Goal: Task Accomplishment & Management: Manage account settings

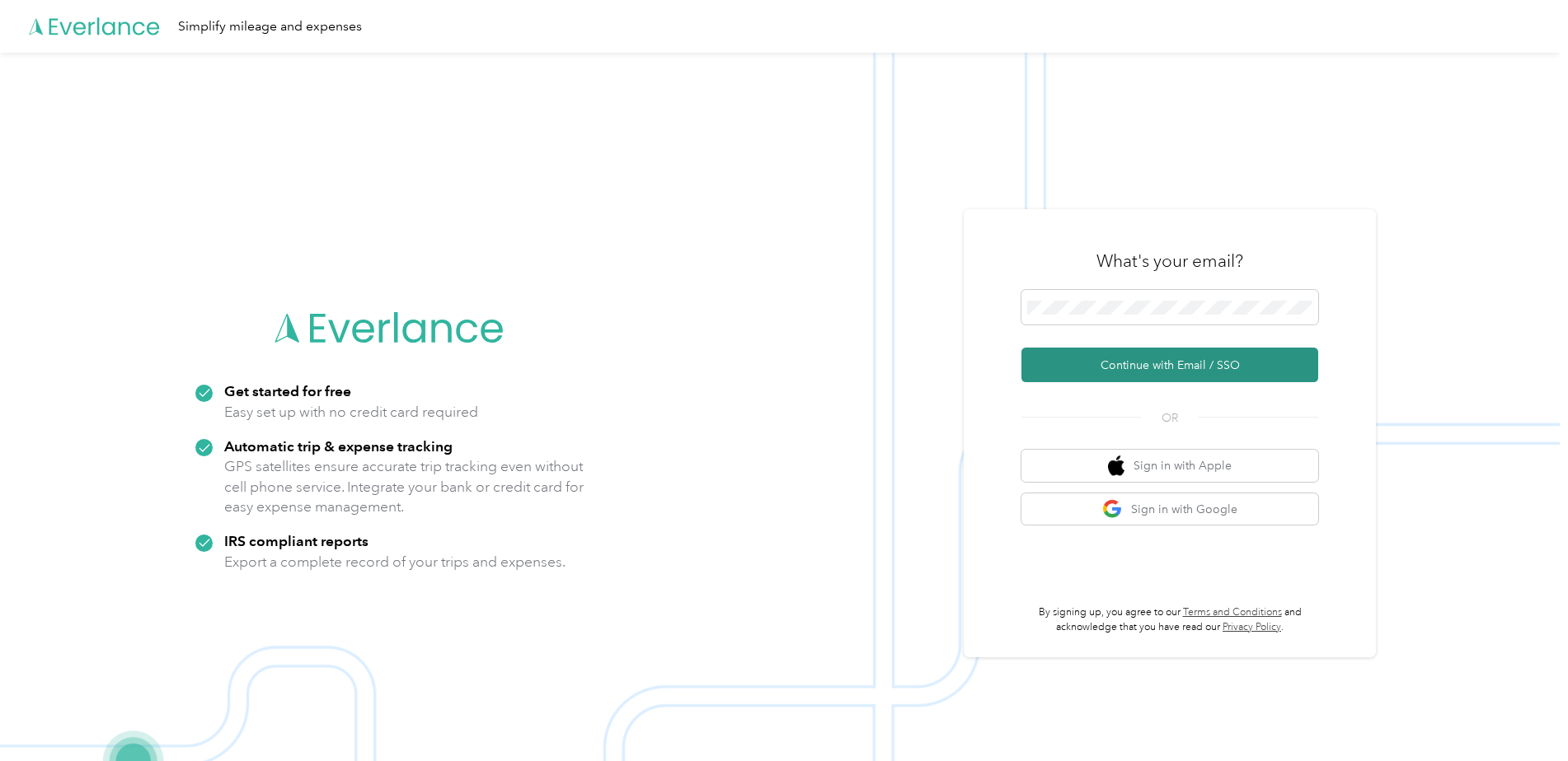
click at [1201, 350] on button "Continue with Email / SSO" at bounding box center [1170, 365] width 297 height 35
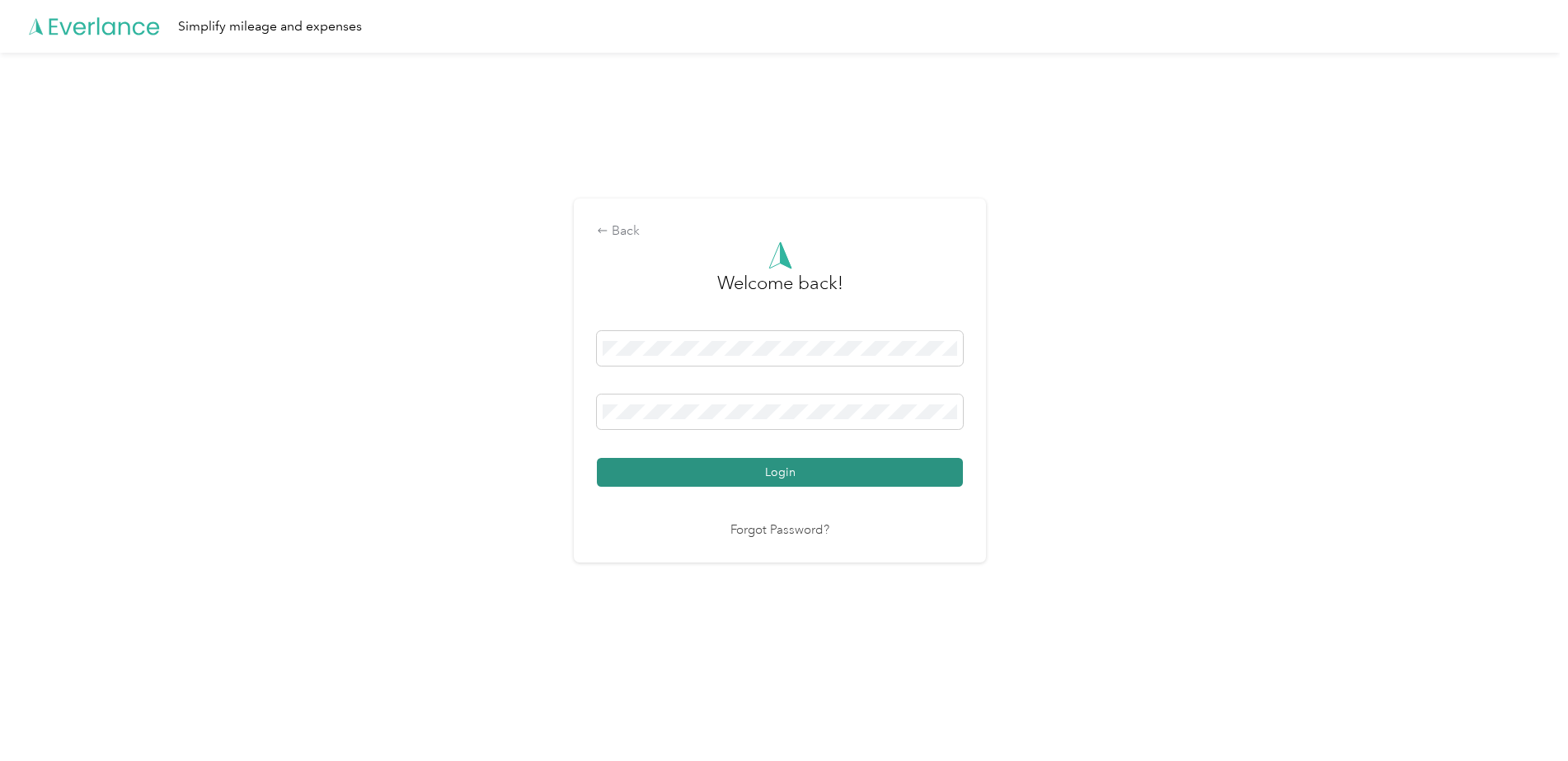
click at [761, 472] on button "Login" at bounding box center [779, 473] width 366 height 29
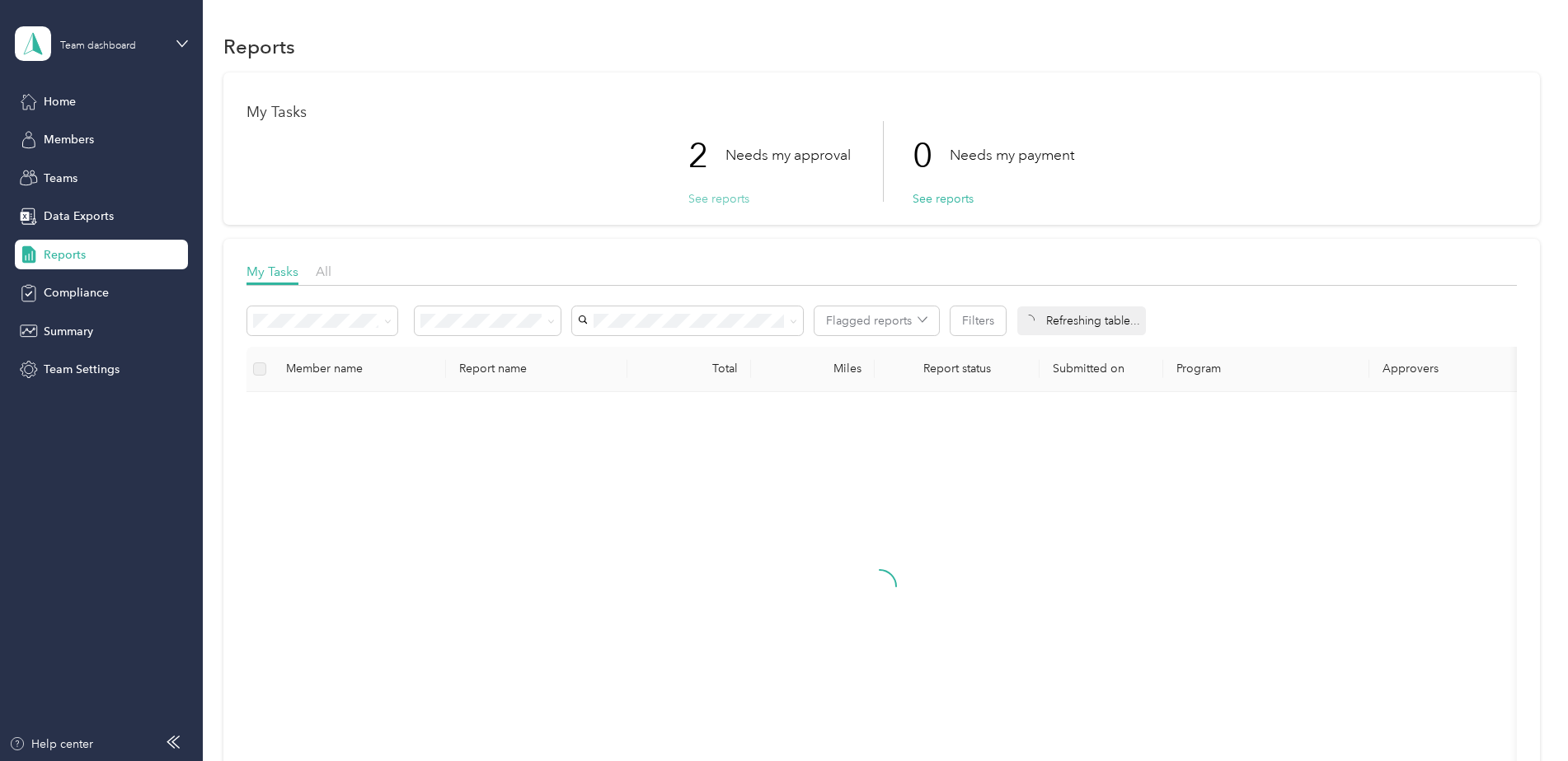
click at [720, 197] on button "See reports" at bounding box center [718, 199] width 61 height 18
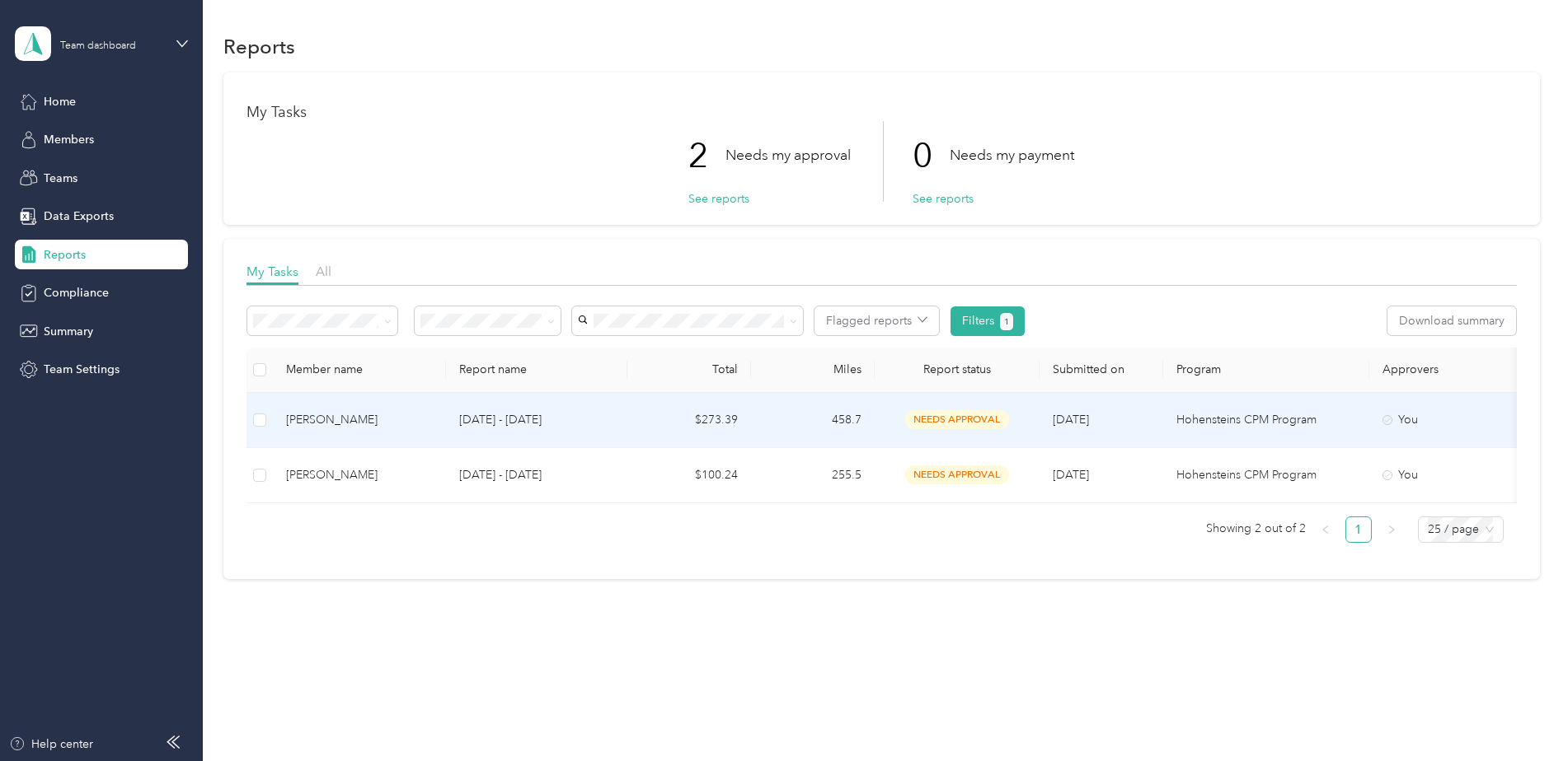
click at [572, 412] on p "[DATE] - [DATE]" at bounding box center [537, 420] width 155 height 18
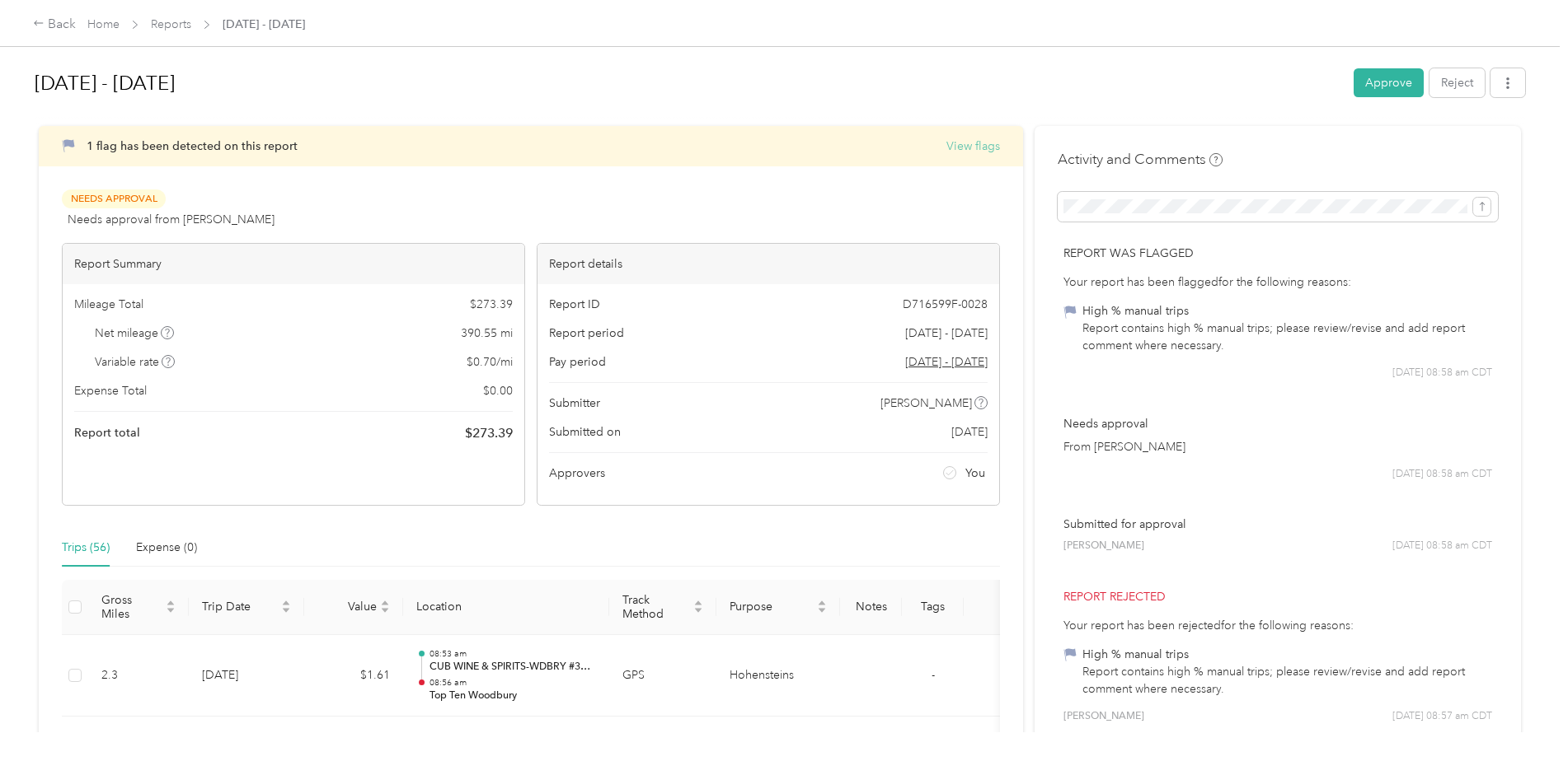
click at [973, 147] on button "View flags" at bounding box center [973, 146] width 54 height 18
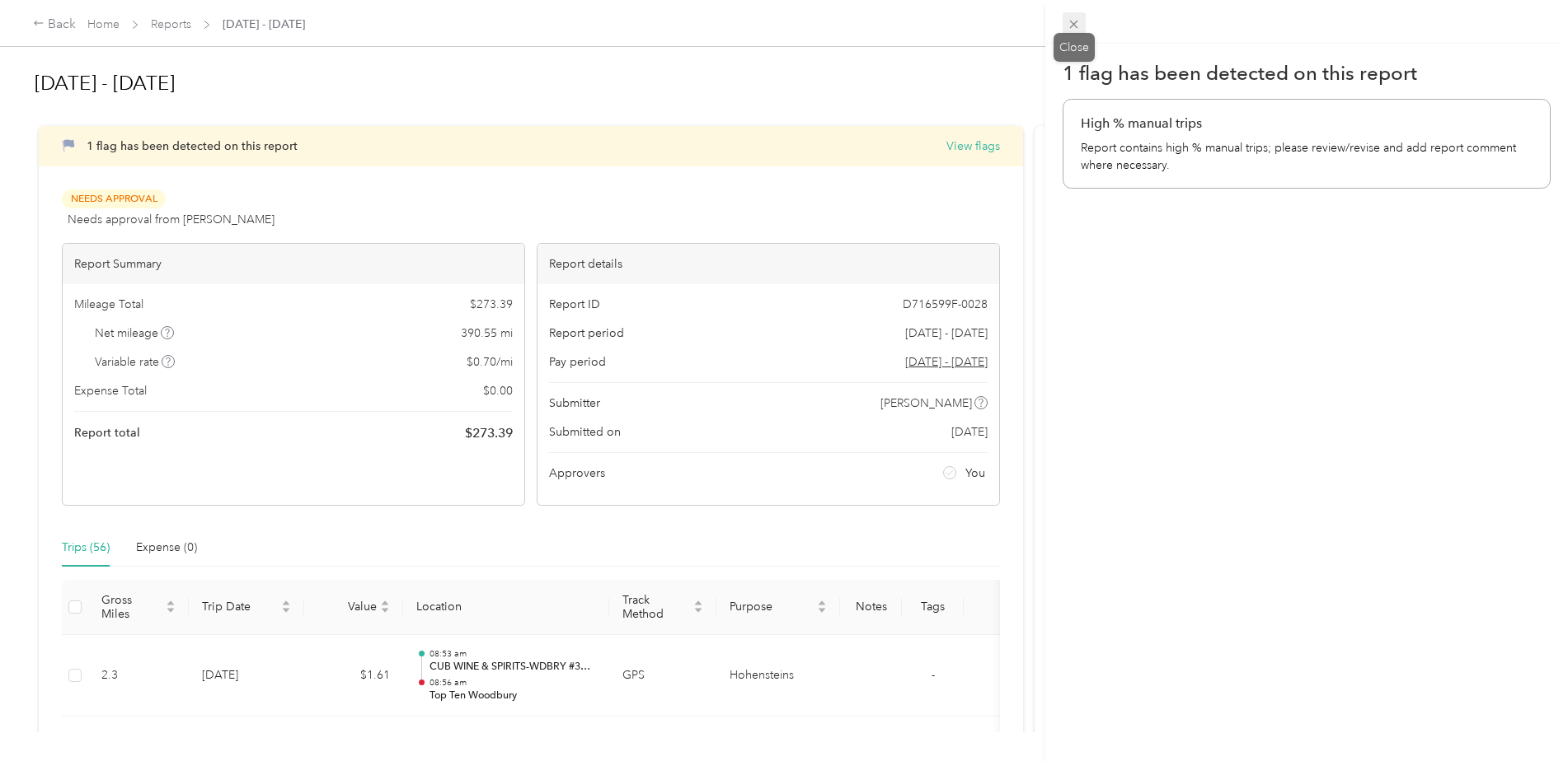
click at [1071, 19] on icon at bounding box center [1074, 25] width 14 height 14
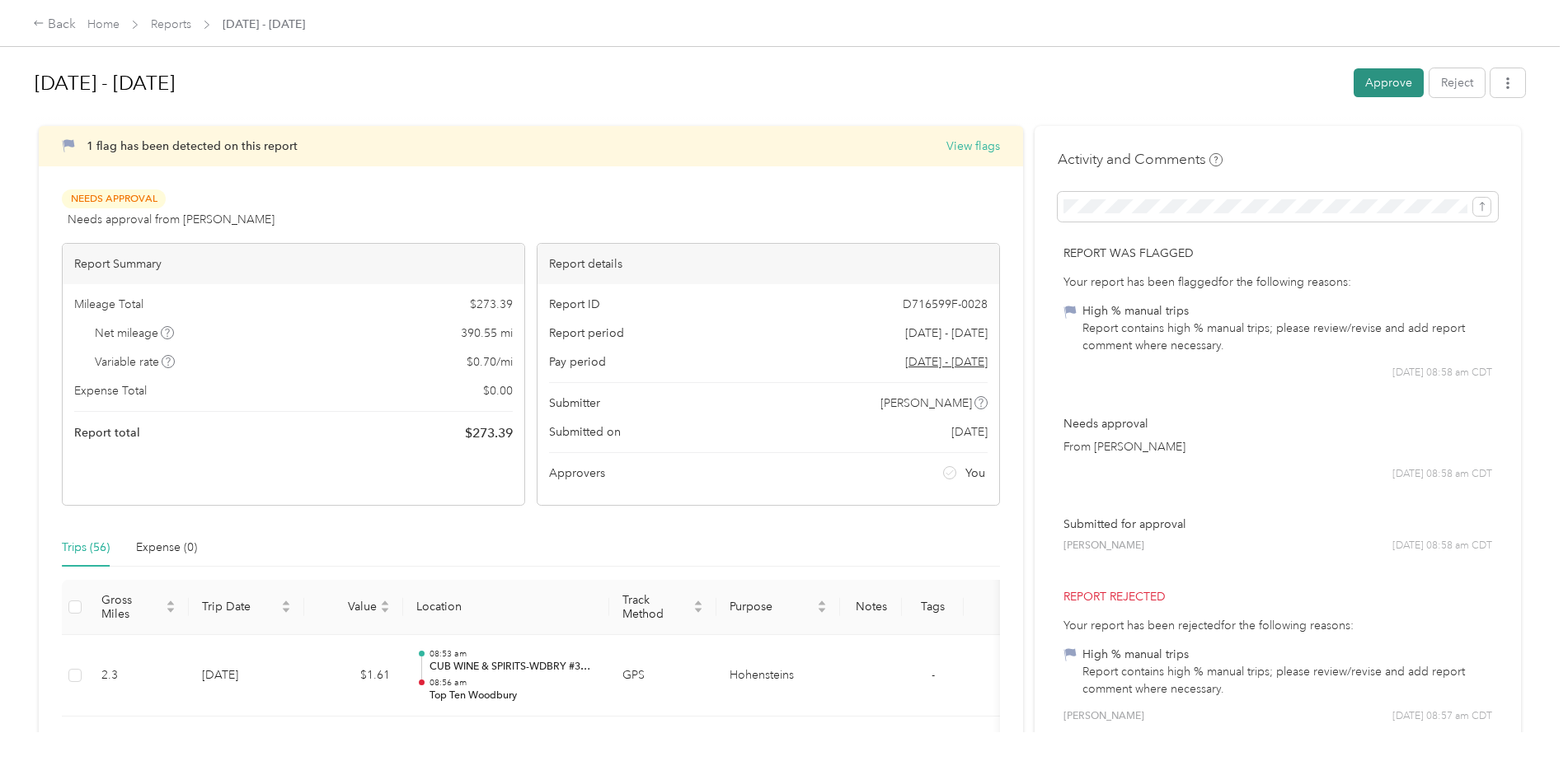
click at [1384, 69] on button "Approve" at bounding box center [1388, 82] width 70 height 29
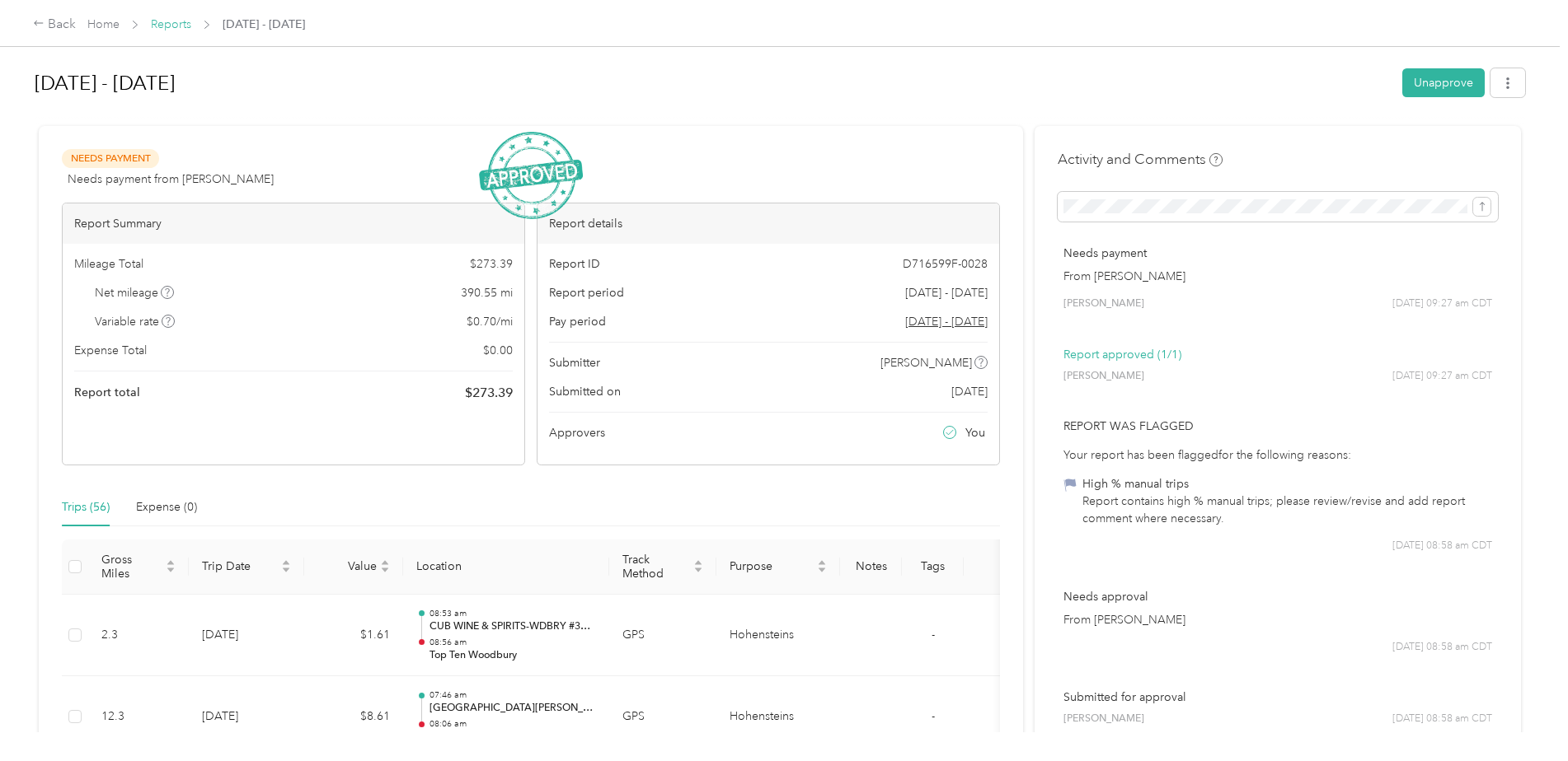
click at [165, 30] on link "Reports" at bounding box center [171, 25] width 41 height 14
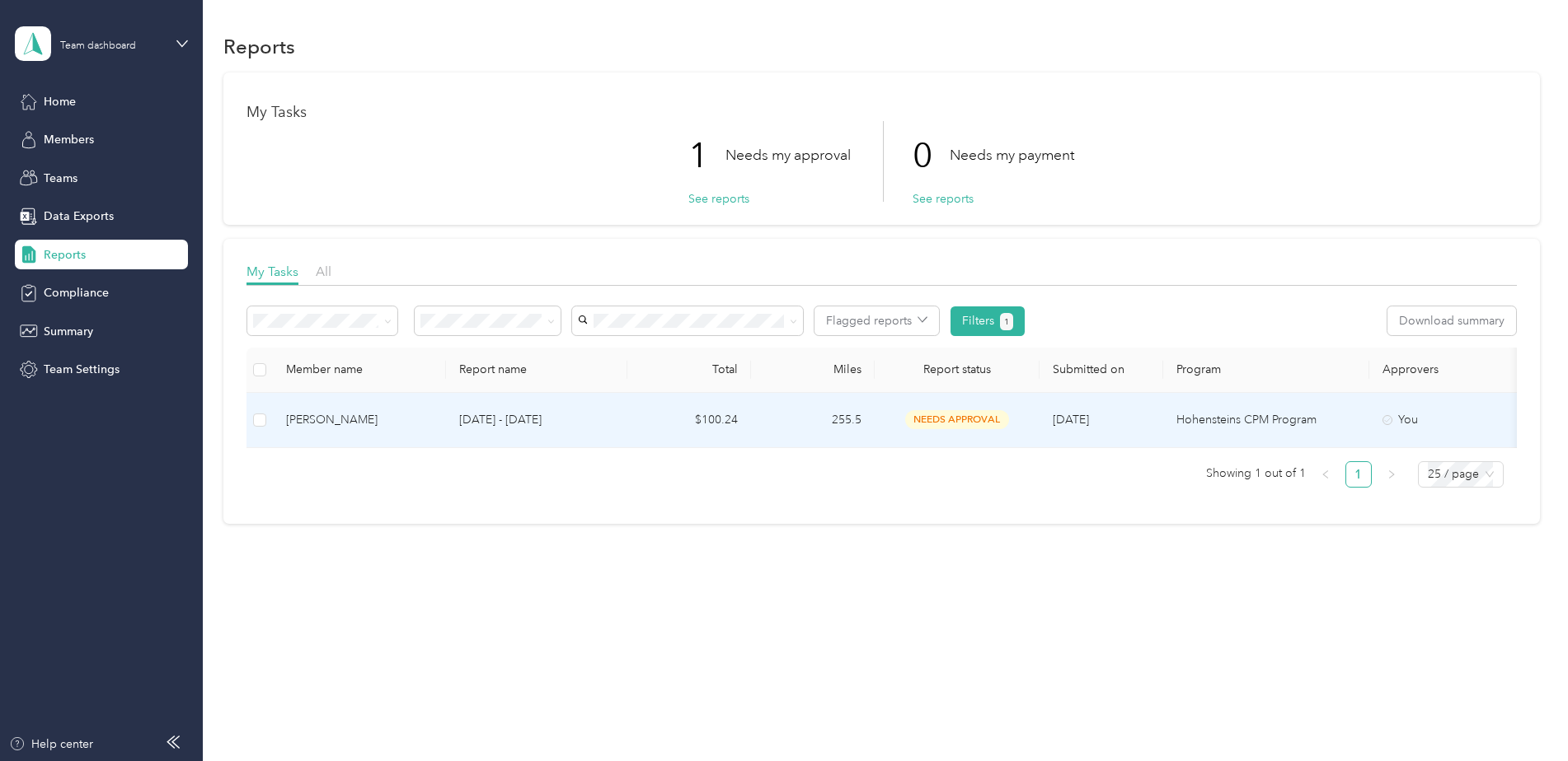
click at [585, 421] on p "[DATE] - [DATE]" at bounding box center [537, 420] width 155 height 18
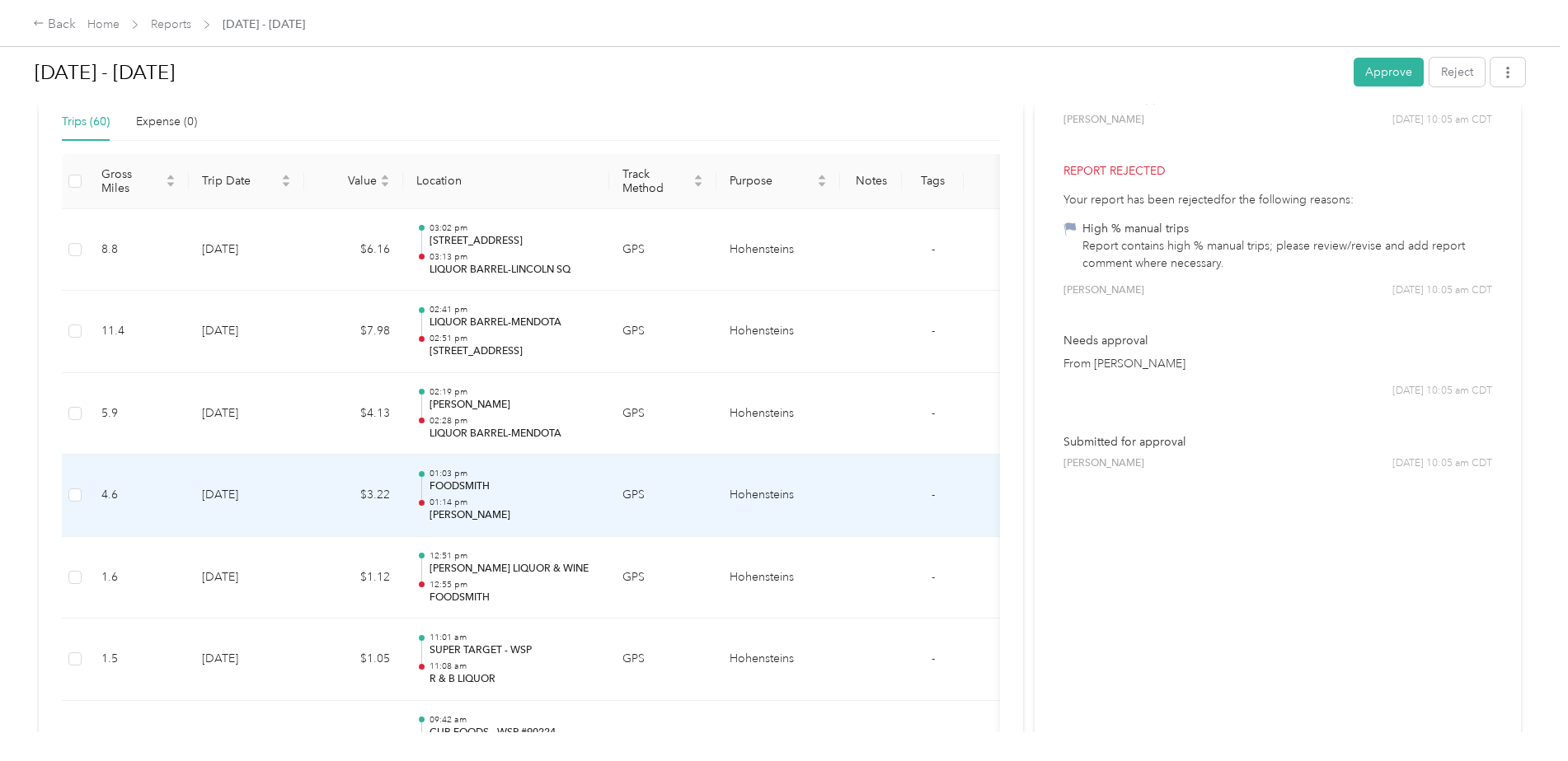
scroll to position [425, 0]
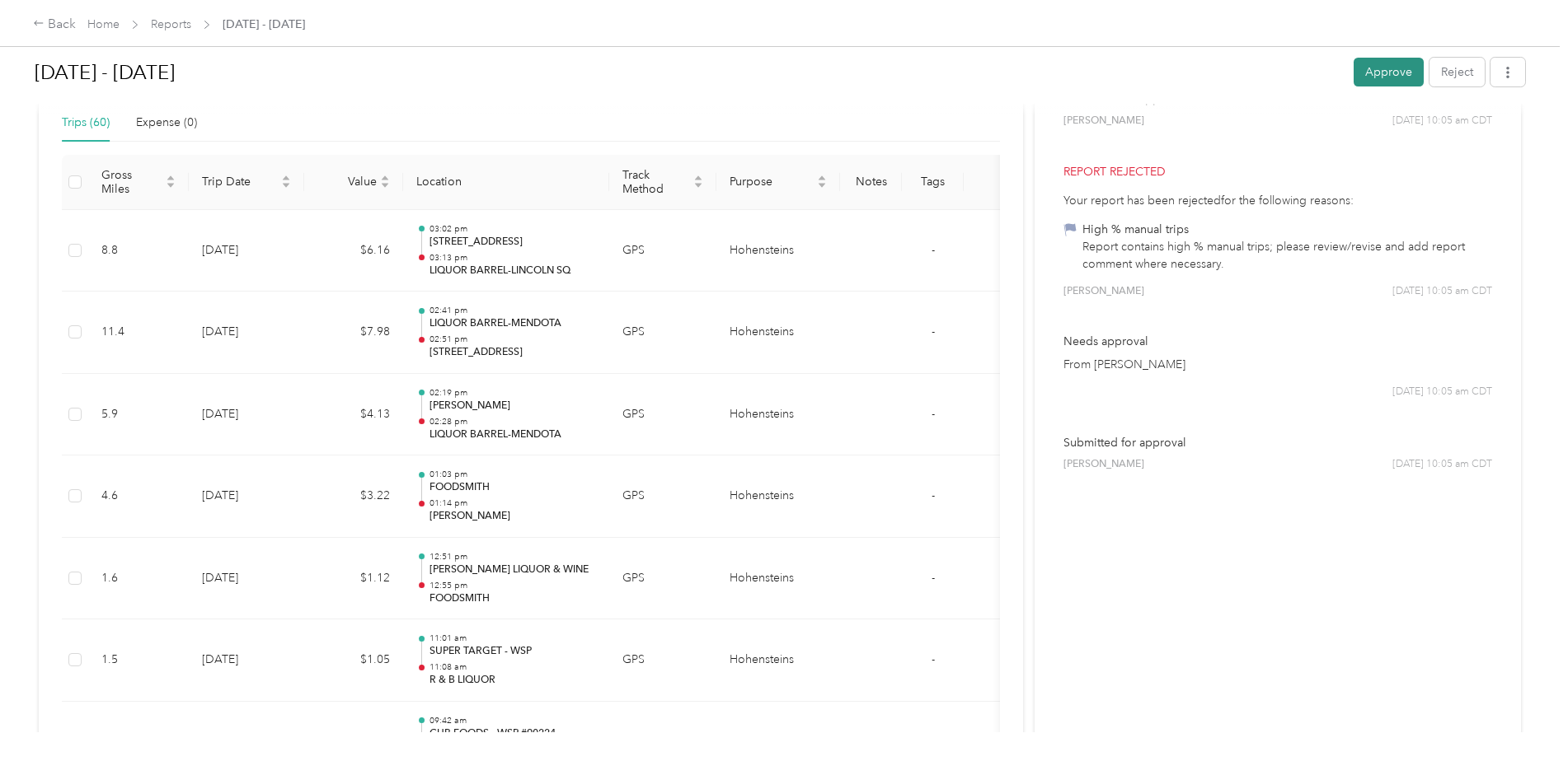
click at [1372, 74] on button "Approve" at bounding box center [1388, 72] width 70 height 29
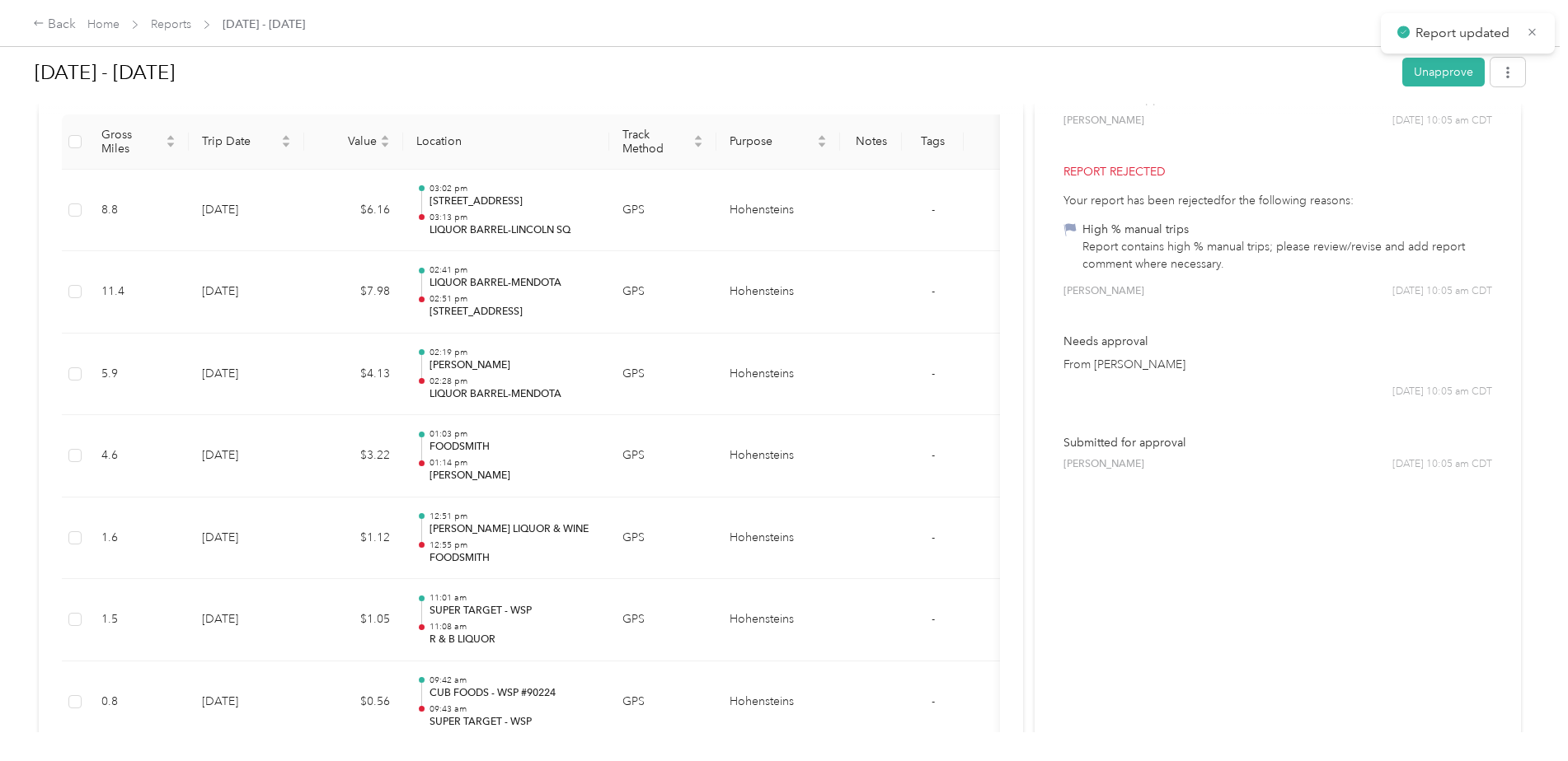
scroll to position [385, 0]
